Goal: Information Seeking & Learning: Learn about a topic

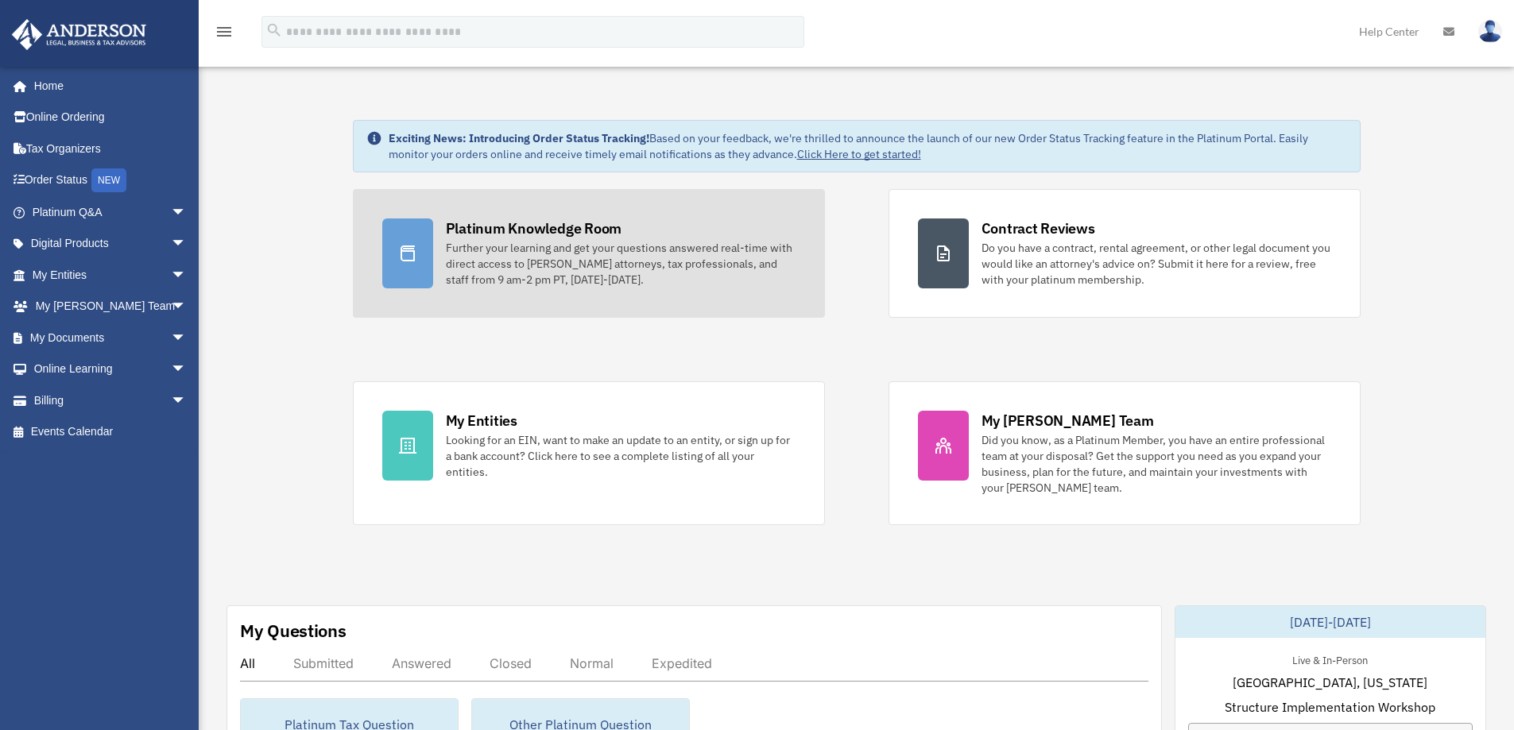
click at [535, 256] on div "Further your learning and get your questions answered real-time with direct acc…" at bounding box center [621, 264] width 350 height 48
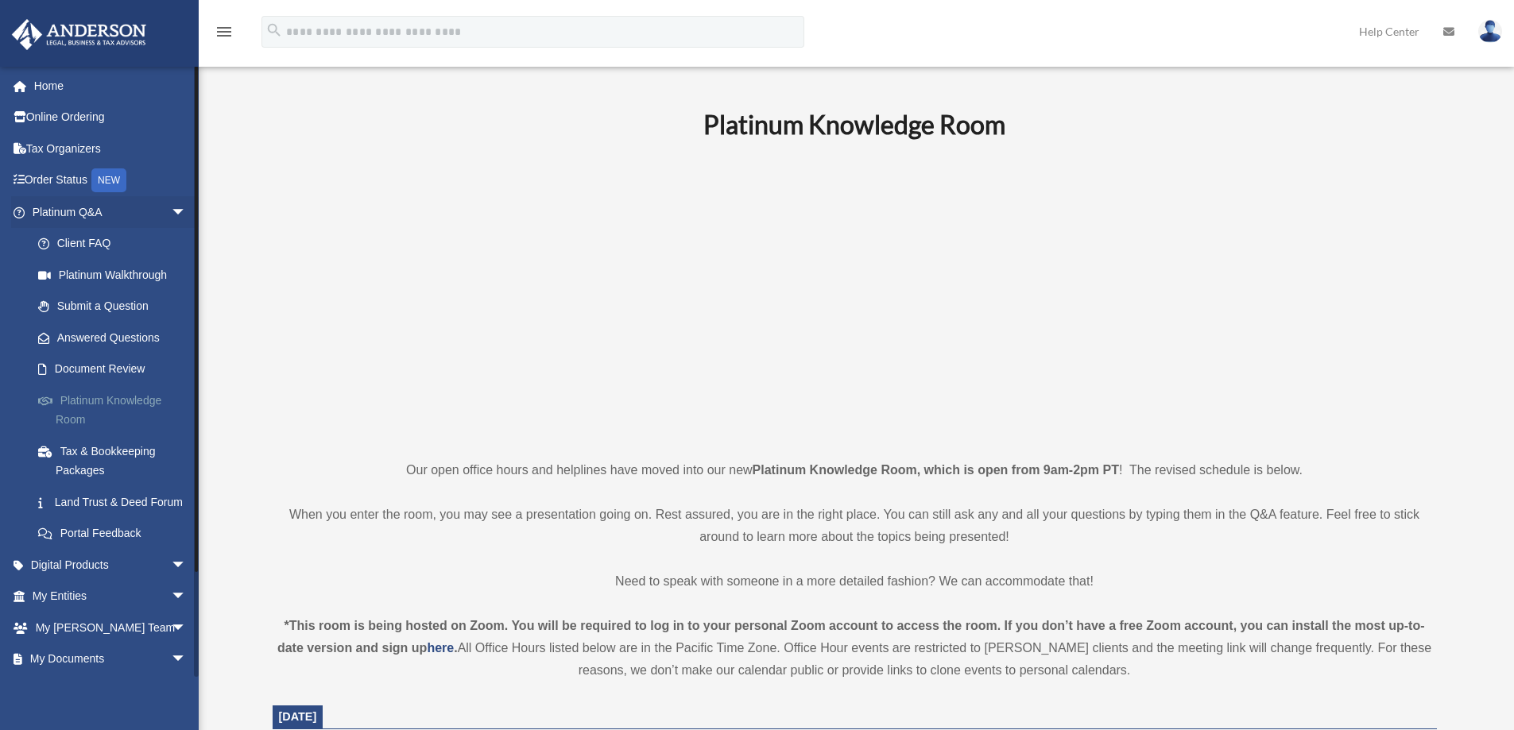
click at [100, 397] on link "Platinum Knowledge Room" at bounding box center [116, 410] width 188 height 51
click at [94, 401] on link "Platinum Knowledge Room" at bounding box center [116, 410] width 188 height 51
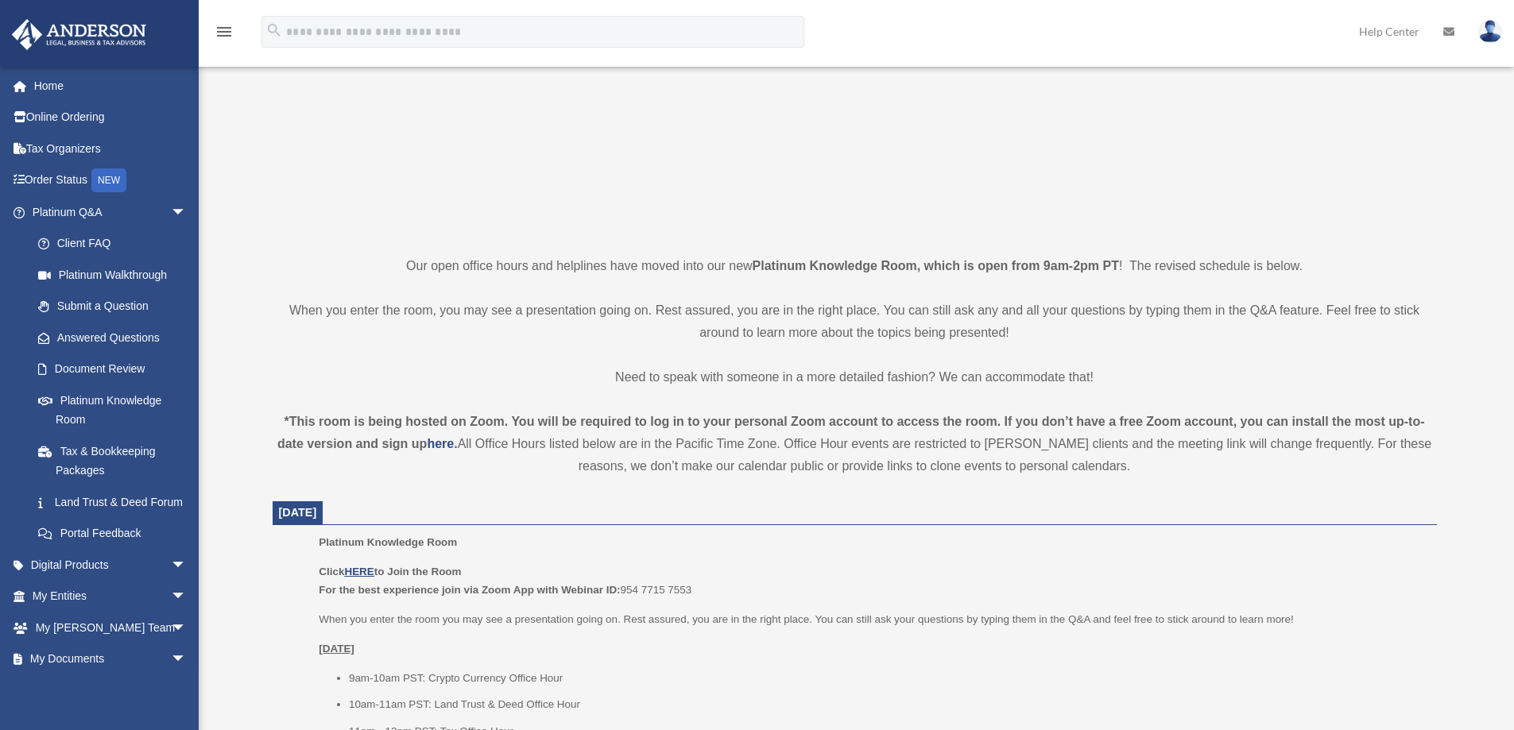
scroll to position [212, 0]
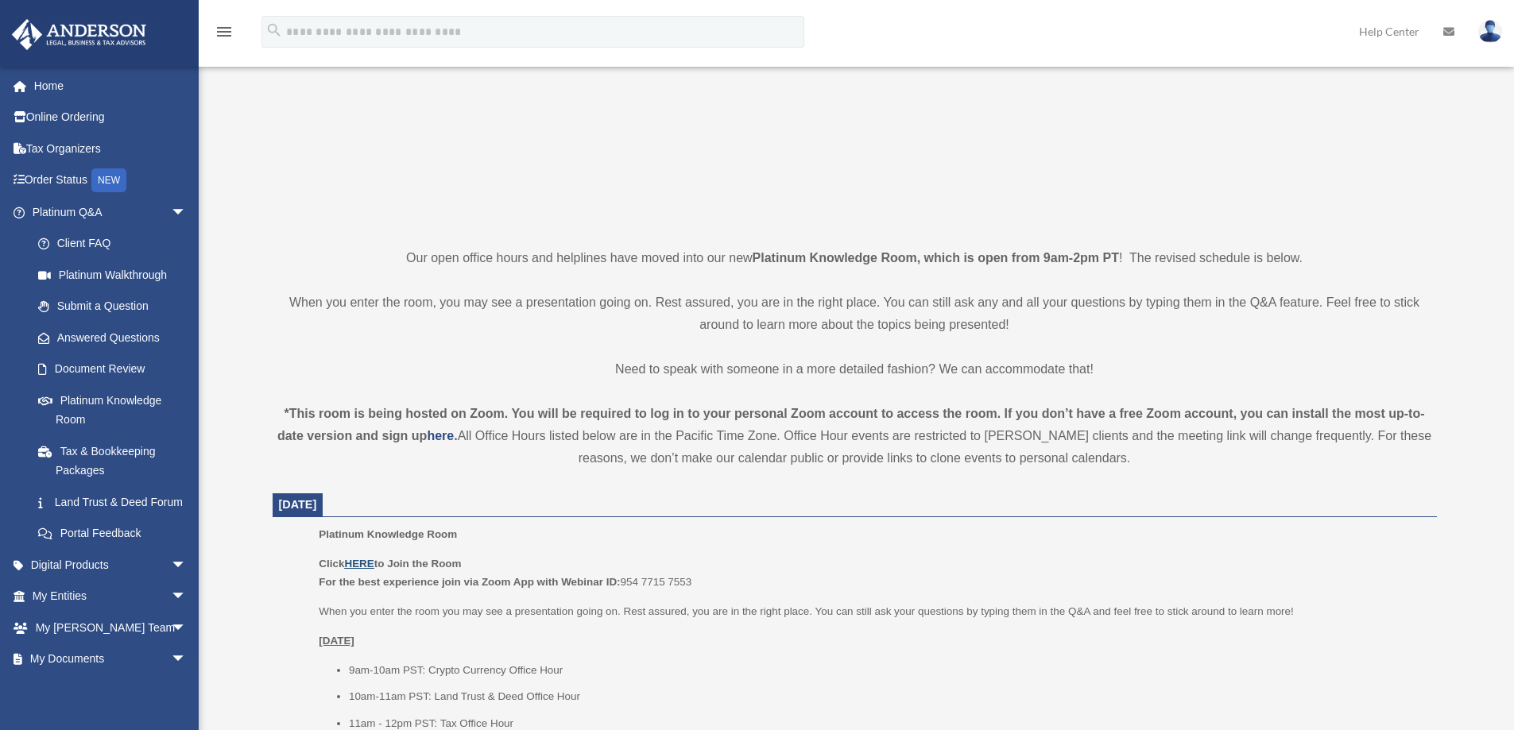
click at [357, 560] on u "HERE" at bounding box center [358, 564] width 29 height 12
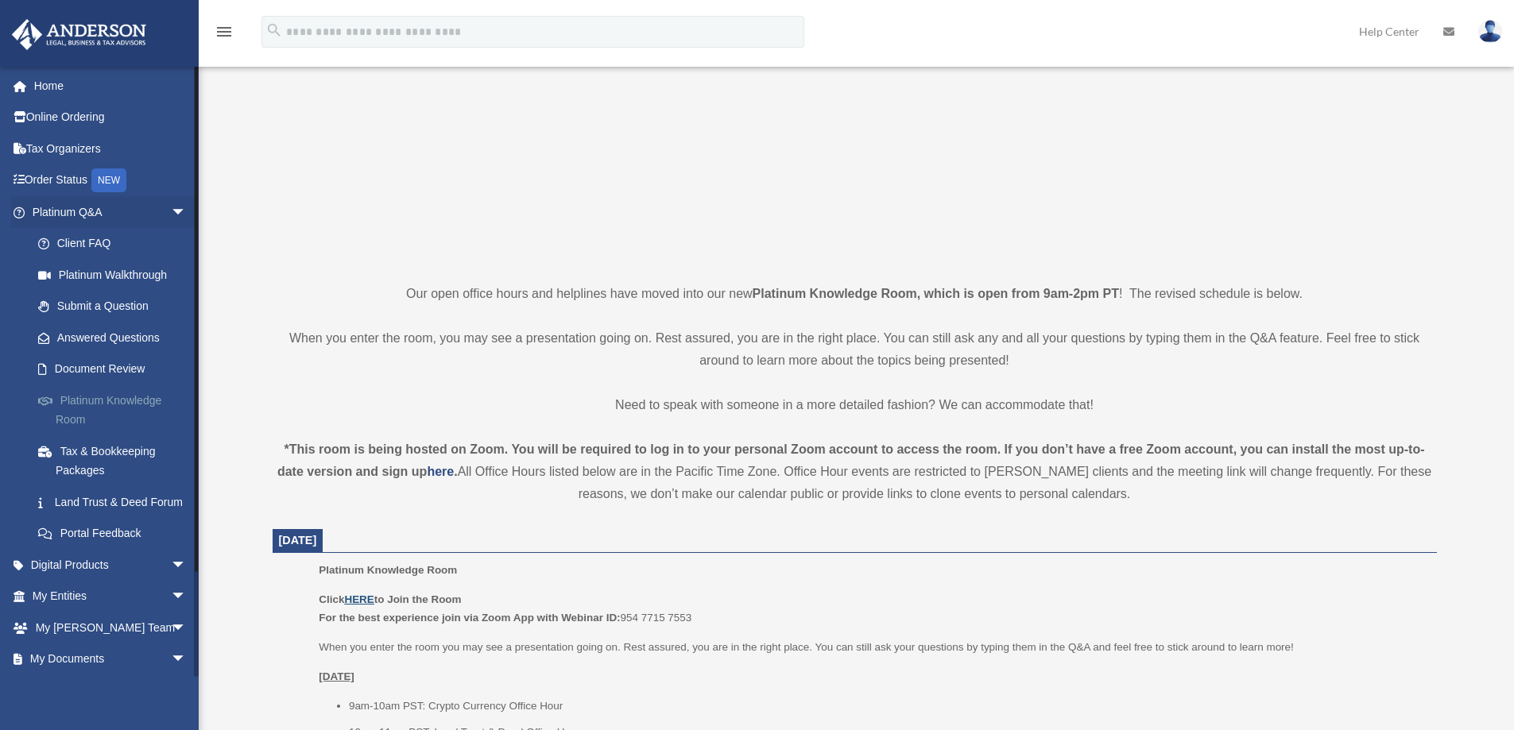
scroll to position [106, 0]
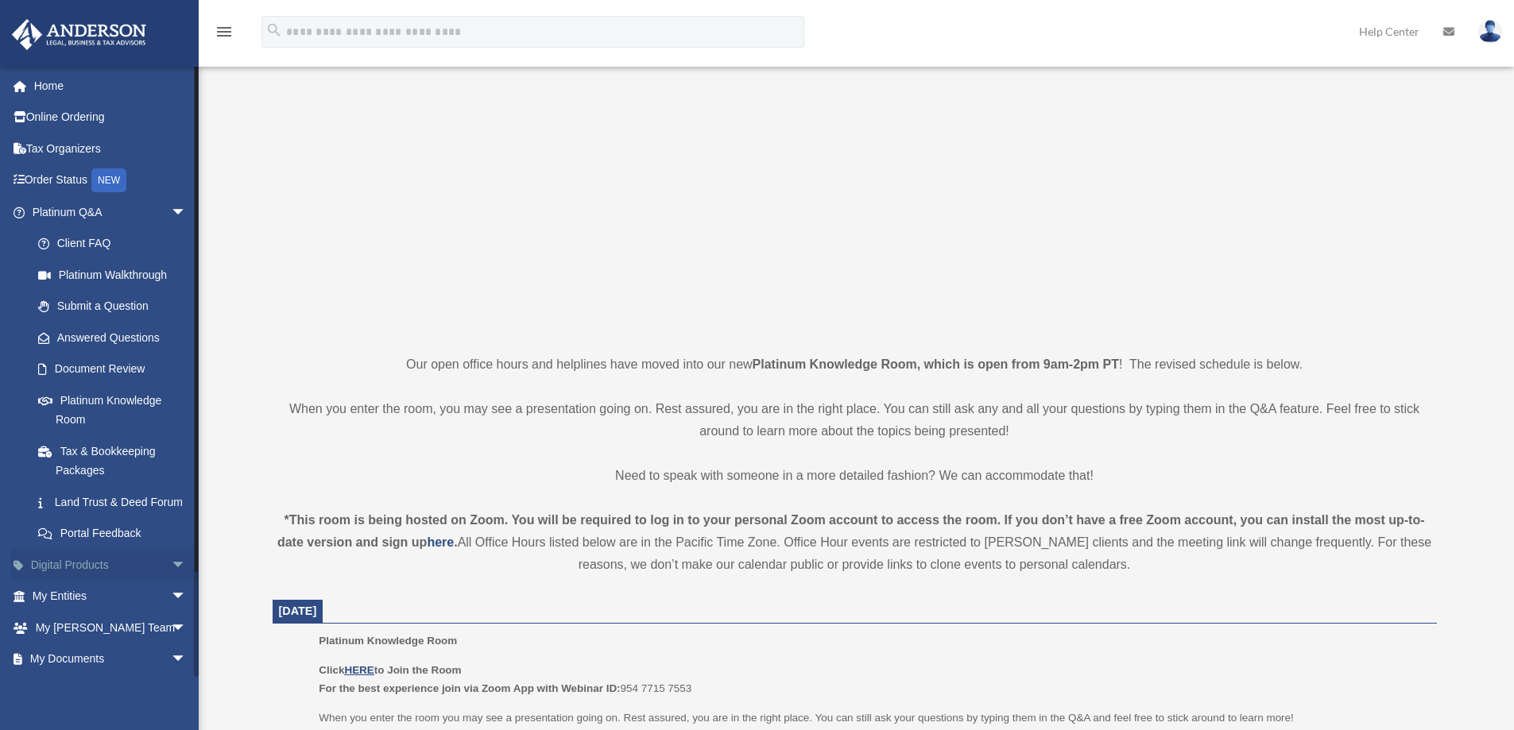
click at [171, 582] on span "arrow_drop_down" at bounding box center [187, 565] width 32 height 33
click at [171, 582] on span "arrow_drop_up" at bounding box center [187, 565] width 32 height 33
click at [110, 451] on link "Tax & Bookkeeping Packages" at bounding box center [116, 460] width 188 height 51
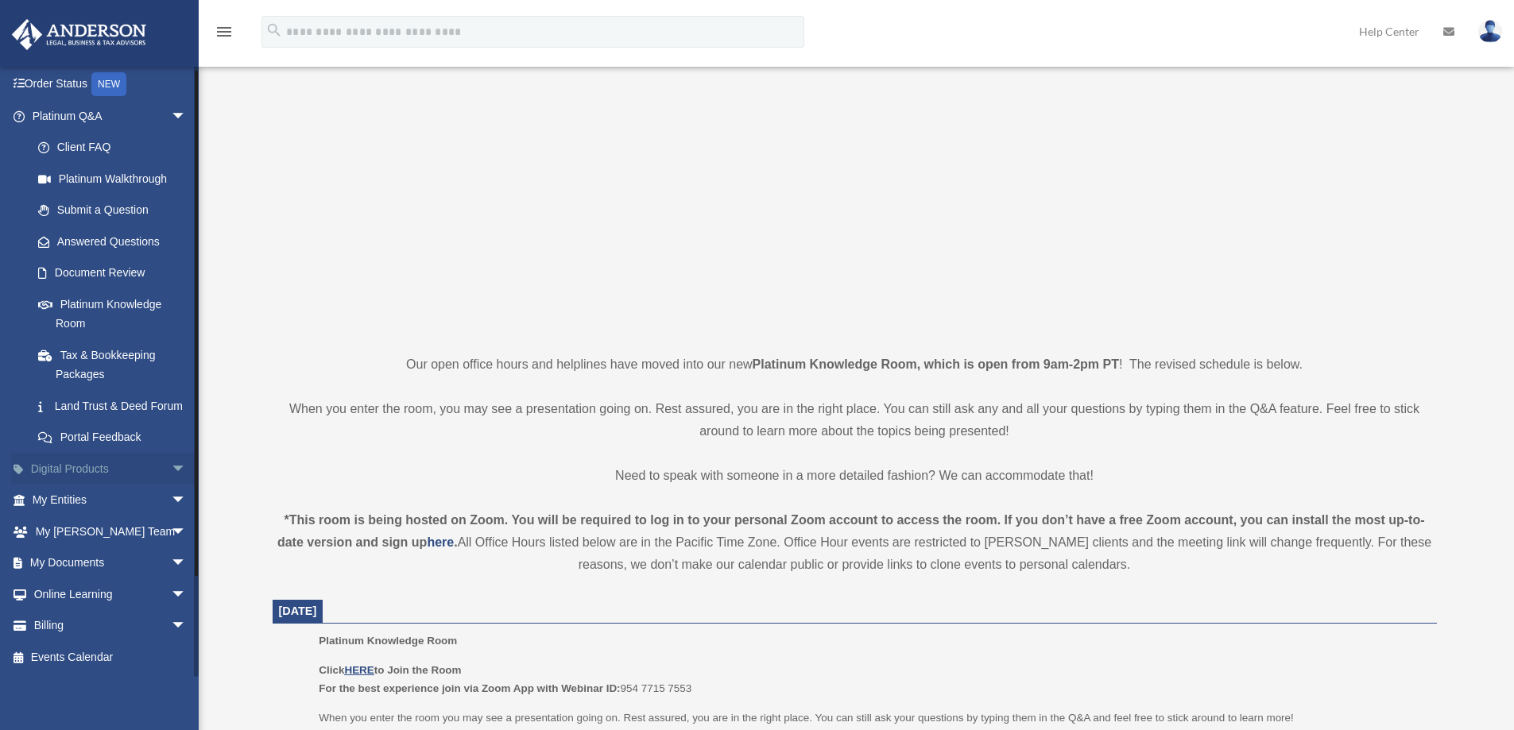
scroll to position [115, 0]
click at [171, 624] on span "arrow_drop_down" at bounding box center [187, 626] width 32 height 33
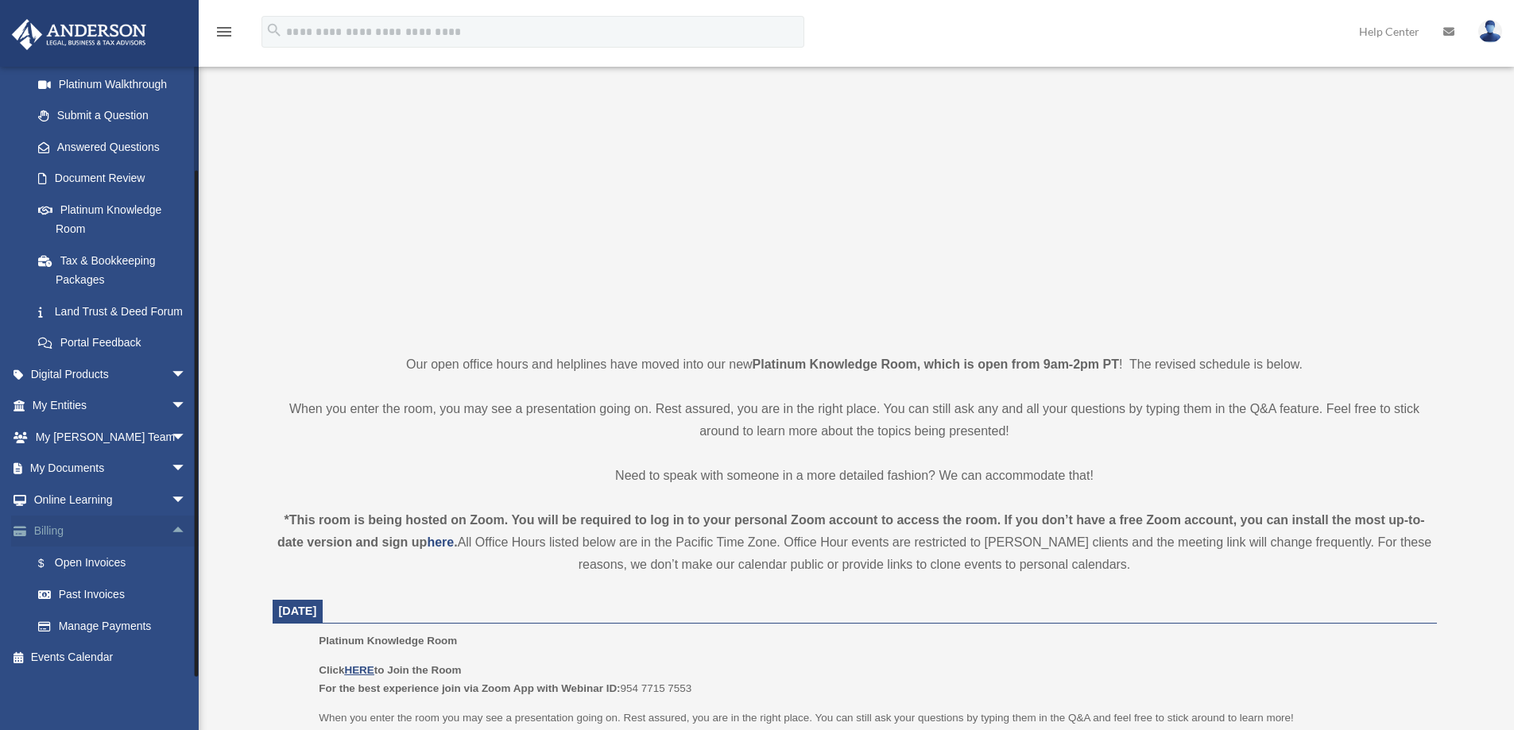
scroll to position [211, 0]
